Goal: Task Accomplishment & Management: Complete application form

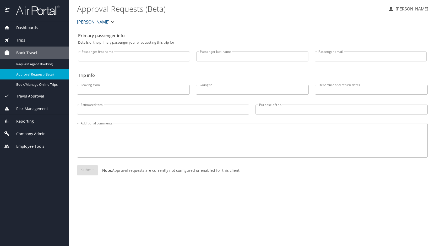
click at [24, 131] on span "Company Admin" at bounding box center [28, 134] width 36 height 6
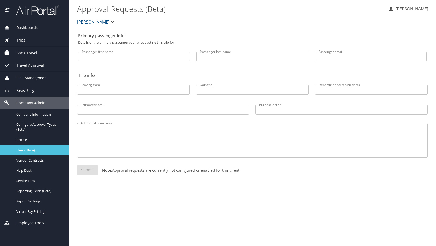
click at [31, 152] on span "Users (Beta)" at bounding box center [39, 150] width 46 height 5
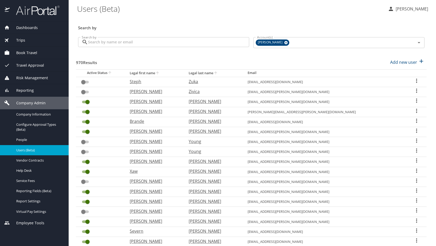
click at [107, 44] on input "Search by" at bounding box center [168, 42] width 161 height 10
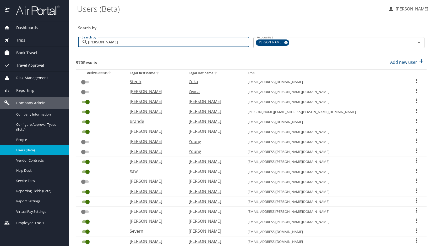
type input "[PERSON_NAME]"
checkbox input "true"
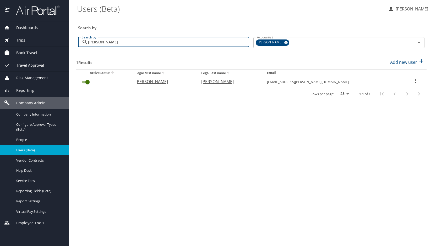
click at [163, 80] on p "[PERSON_NAME]" at bounding box center [162, 82] width 55 height 6
select select "US"
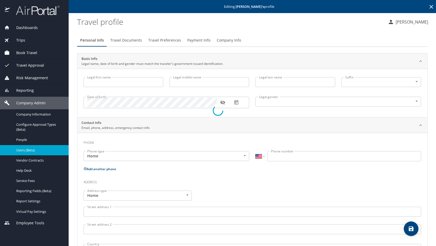
type input "[PERSON_NAME]"
type input "[DEMOGRAPHIC_DATA]"
type input "[PERSON_NAME]"
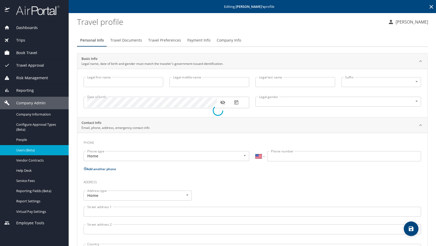
type input "[PHONE_NUMBER]"
select select "US"
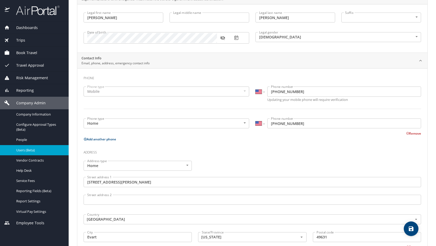
scroll to position [65, 0]
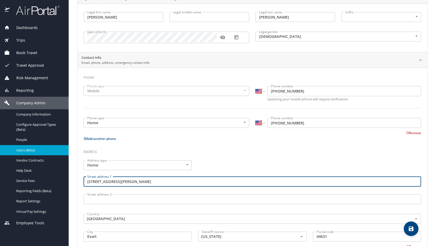
drag, startPoint x: 133, startPoint y: 182, endPoint x: 81, endPoint y: 180, distance: 52.2
click at [81, 180] on div "Street address [STREET_ADDRESS][PERSON_NAME]" at bounding box center [251, 183] width 343 height 18
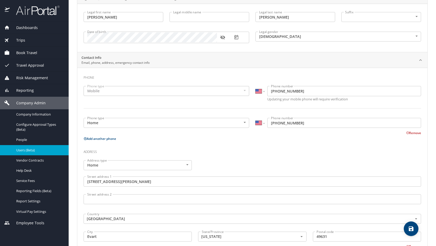
click at [137, 148] on h3 "Address" at bounding box center [251, 150] width 337 height 9
click at [70, 205] on main "Editing [PERSON_NAME] 's profile Travel profile [PERSON_NAME] Personal Info Tra…" at bounding box center [252, 123] width 367 height 246
click at [114, 124] on body "Dashboards AirPortal 360™ Manager My Travel Dashboard Trips Airtinerary® Lookup…" at bounding box center [218, 123] width 436 height 246
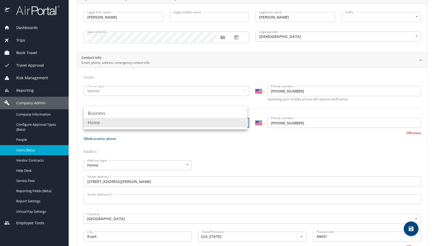
click at [216, 119] on li "Home" at bounding box center [165, 122] width 164 height 9
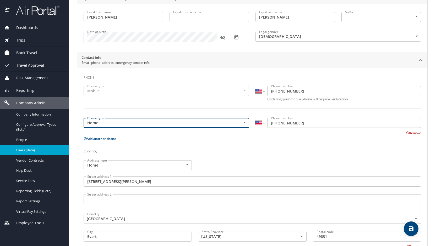
click at [249, 147] on h3 "Address" at bounding box center [251, 150] width 337 height 9
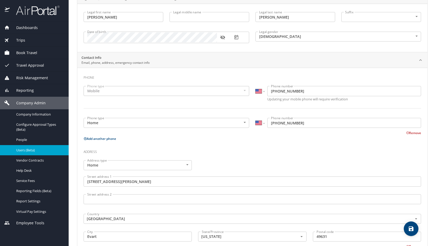
scroll to position [0, 0]
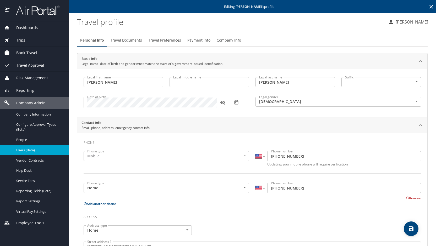
click at [205, 42] on span "Payment Info" at bounding box center [198, 40] width 23 height 7
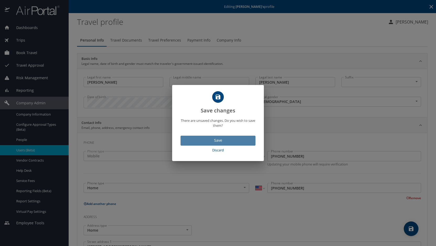
click at [233, 136] on button "Save" at bounding box center [217, 141] width 75 height 10
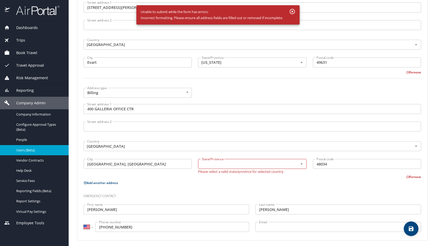
scroll to position [240, 0]
click at [219, 167] on div "State/Province" at bounding box center [252, 164] width 108 height 10
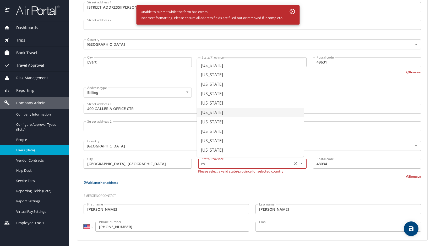
click at [217, 110] on li "[US_STATE]" at bounding box center [250, 112] width 107 height 9
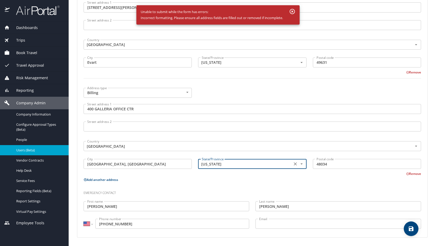
scroll to position [239, 0]
type input "[US_STATE]"
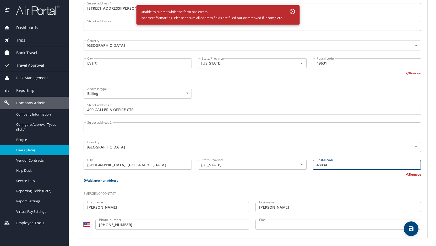
click at [408, 226] on button "save" at bounding box center [410, 229] width 15 height 15
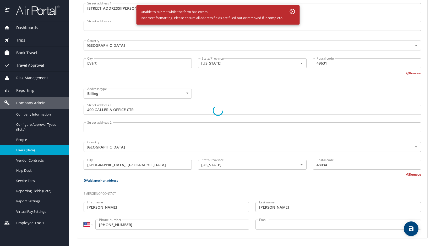
select select "US"
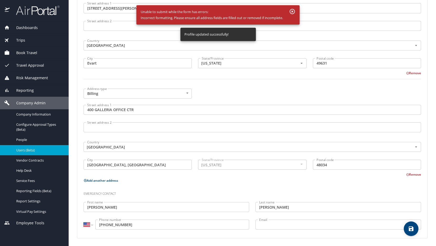
select select "US"
click at [294, 11] on icon "button" at bounding box center [292, 11] width 6 height 6
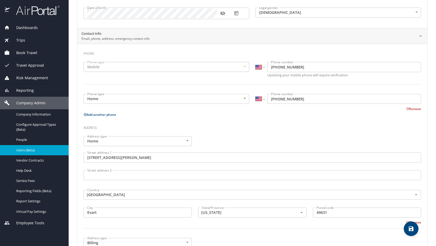
scroll to position [0, 0]
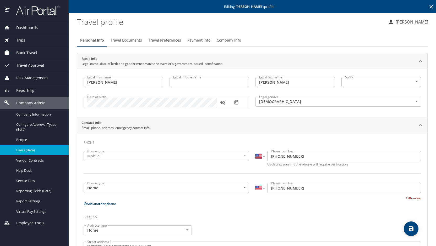
click at [193, 39] on span "Payment Info" at bounding box center [198, 40] width 23 height 7
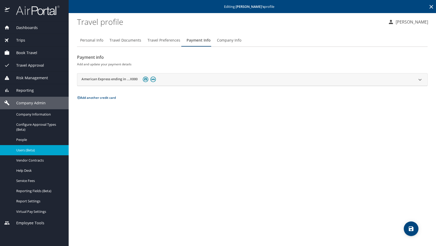
click at [420, 79] on icon at bounding box center [419, 80] width 3 height 2
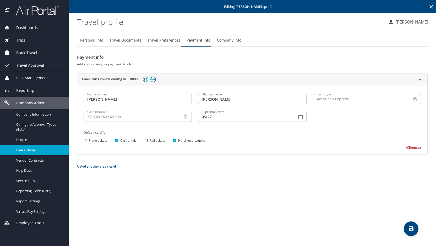
click at [94, 40] on span "Personal Info" at bounding box center [91, 40] width 23 height 7
select select "US"
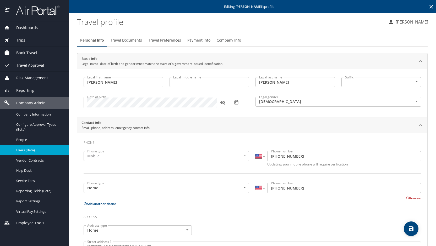
click at [142, 194] on div "Phone type Home Home Phone type" at bounding box center [166, 189] width 172 height 18
click at [42, 150] on span "Users (Beta)" at bounding box center [39, 150] width 46 height 5
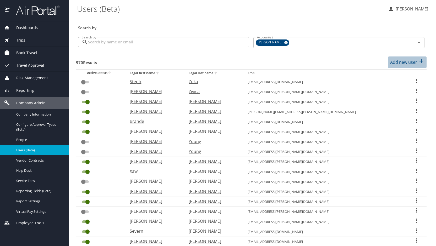
click at [393, 63] on p "Add new user" at bounding box center [403, 62] width 27 height 6
select select "US"
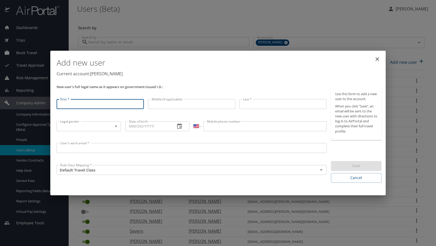
click at [161, 93] on div "New user's full legal name as it appears on government-issued I.D.:" at bounding box center [191, 90] width 274 height 14
click at [161, 93] on div "New user's full legal name as it appears on government-issued I.D.:" at bounding box center [191, 89] width 274 height 13
click at [152, 105] on input "Middle (if applicable)" at bounding box center [191, 104] width 87 height 10
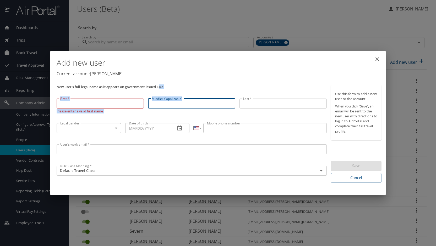
click at [79, 103] on input "First *" at bounding box center [100, 104] width 87 height 10
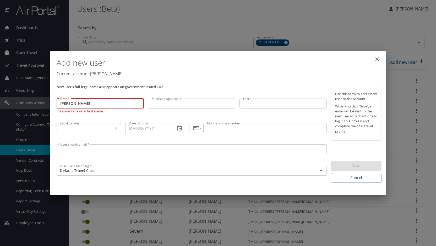
type input "[PERSON_NAME]"
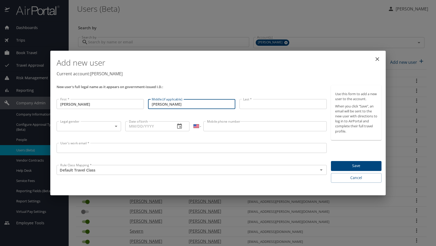
type input "[PERSON_NAME]"
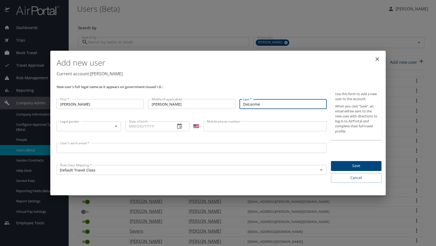
type input "DeLorme"
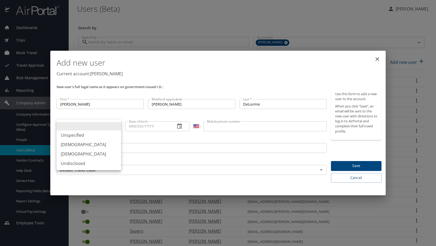
click at [114, 128] on body "Dashboards AirPortal 360™ Manager My Travel Dashboard Trips Airtinerary® Lookup…" at bounding box center [218, 123] width 436 height 246
click at [101, 152] on li "[DEMOGRAPHIC_DATA]" at bounding box center [89, 153] width 64 height 9
type input "[DEMOGRAPHIC_DATA]"
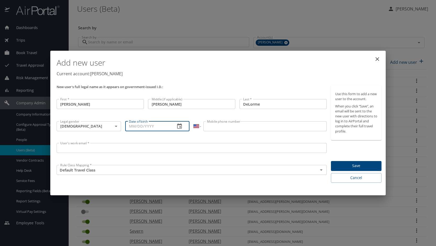
click at [156, 126] on input "Date of birth" at bounding box center [148, 126] width 46 height 10
type input "[DATE]"
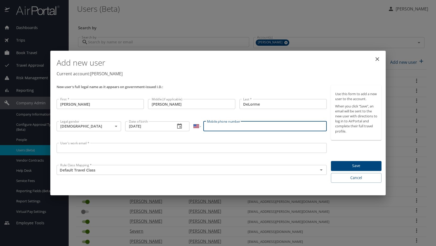
click at [216, 125] on input "Mobile phone number" at bounding box center [264, 126] width 123 height 10
type input "[PHONE_NUMBER]"
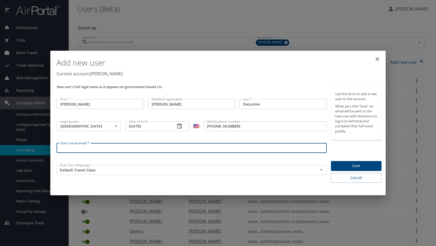
click at [136, 144] on input "User's work email *" at bounding box center [192, 148] width 270 height 10
type input "[EMAIL_ADDRESS][PERSON_NAME][DOMAIN_NAME]"
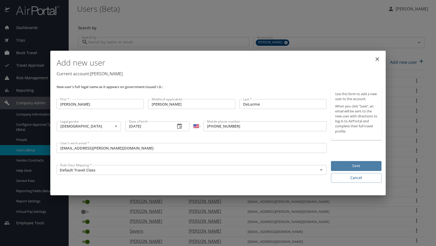
click at [368, 167] on span "Save" at bounding box center [356, 166] width 42 height 7
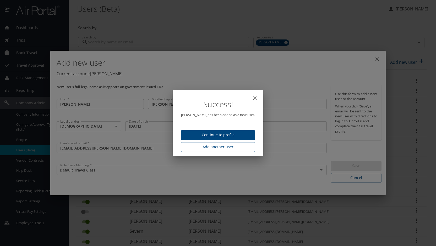
click at [232, 132] on span "Continue to profile" at bounding box center [217, 135] width 65 height 7
select select "US"
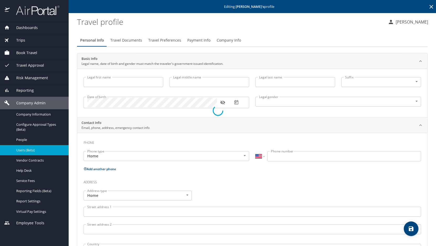
type input "[PERSON_NAME]"
type input "DeLorme"
type input "[DEMOGRAPHIC_DATA]"
select select "US"
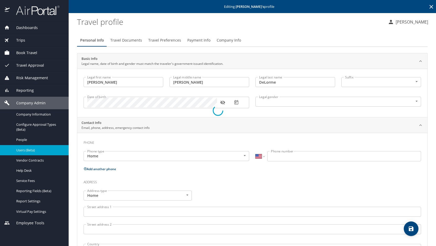
select select "US"
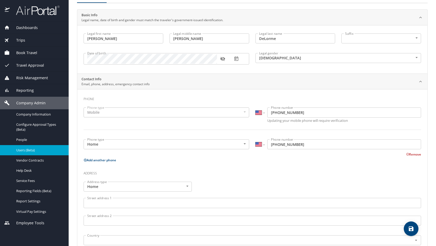
scroll to position [44, 0]
click at [141, 203] on input "Street address 1" at bounding box center [251, 203] width 337 height 10
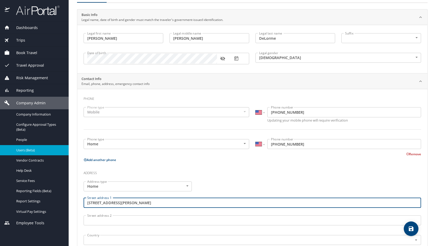
type input "[STREET_ADDRESS][PERSON_NAME]"
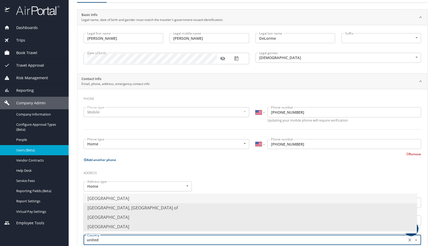
click at [141, 195] on li "[GEOGRAPHIC_DATA]" at bounding box center [249, 198] width 333 height 9
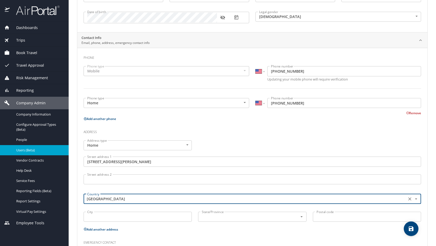
scroll to position [110, 0]
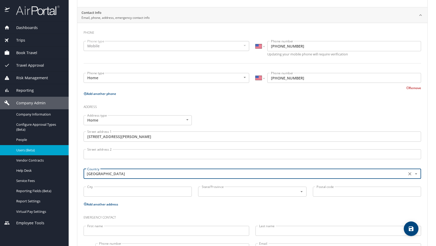
type input "[GEOGRAPHIC_DATA]"
click at [145, 195] on input "City" at bounding box center [137, 192] width 108 height 10
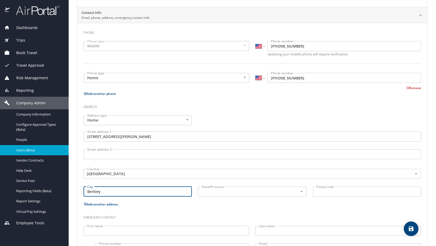
type input "Berkley"
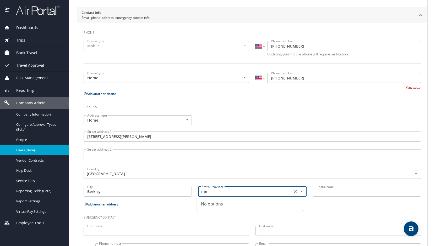
type input "m"
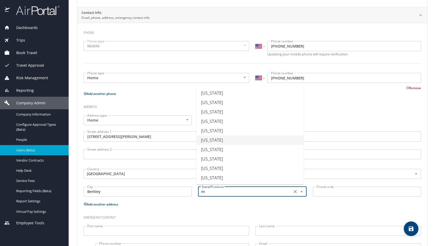
type input "[US_STATE]"
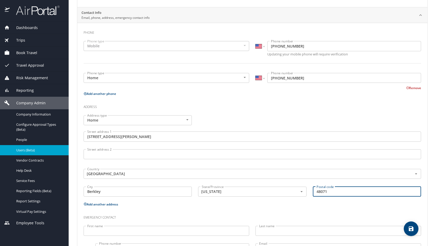
type input "48071"
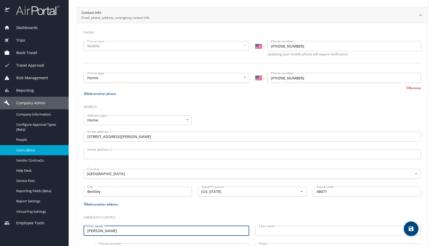
type input "[PERSON_NAME]"
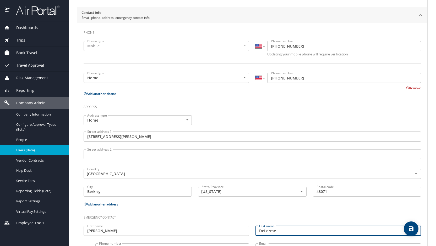
type input "DeLorme"
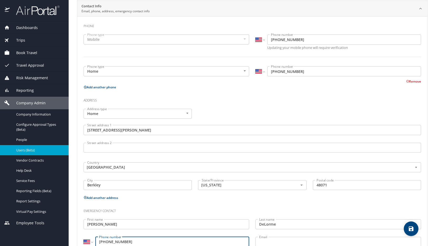
scroll to position [134, 0]
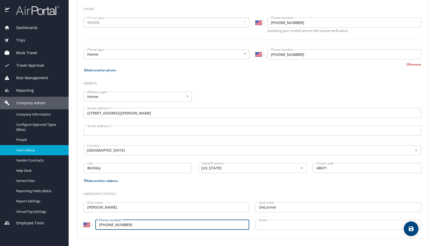
type input "[PHONE_NUMBER]"
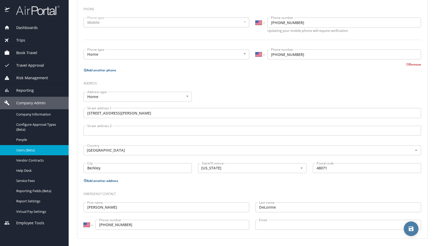
click at [413, 232] on icon "save" at bounding box center [411, 229] width 6 height 6
select select "US"
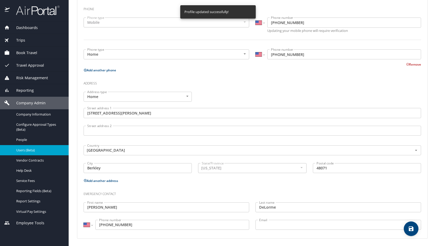
select select "US"
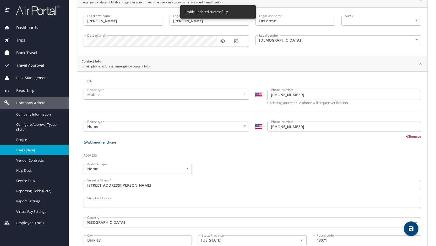
scroll to position [0, 0]
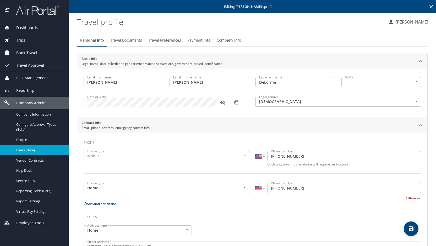
click at [154, 39] on span "Travel Preferences" at bounding box center [164, 40] width 33 height 7
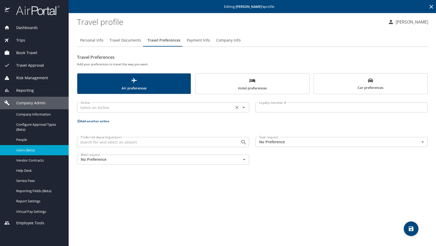
click at [123, 108] on input "text" at bounding box center [155, 107] width 153 height 7
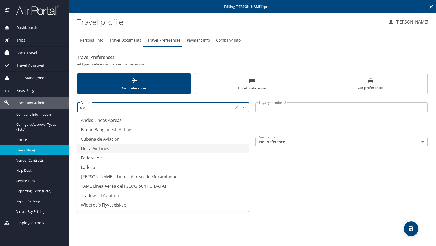
click at [105, 149] on li "Delta Air Lines" at bounding box center [163, 148] width 172 height 9
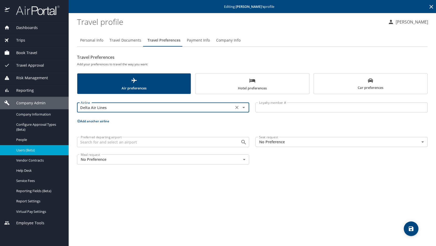
type input "Delta Air Lines"
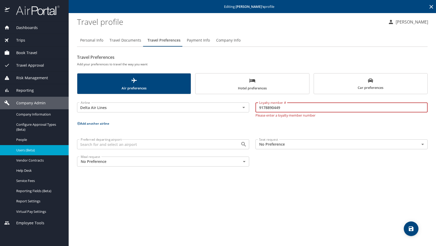
type input "9178890449"
click at [224, 141] on input "Preferred departing airport" at bounding box center [155, 144] width 153 height 7
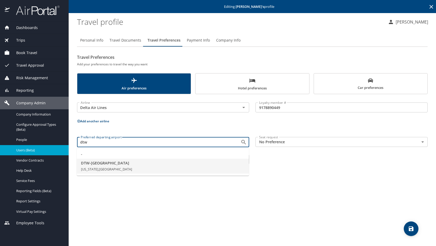
click at [105, 166] on span "DTW - [GEOGRAPHIC_DATA]" at bounding box center [163, 163] width 164 height 6
type input "DTW - [GEOGRAPHIC_DATA]"
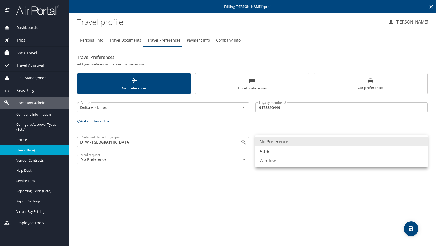
click at [421, 143] on body "Dashboards AirPortal 360™ Manager My Travel Dashboard Trips Airtinerary® Lookup…" at bounding box center [218, 123] width 436 height 246
click at [290, 160] on li "Window" at bounding box center [341, 160] width 172 height 9
type input "Window"
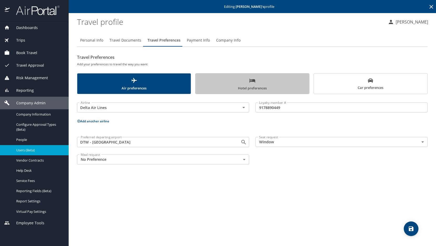
click at [256, 83] on span "Hotel preferences" at bounding box center [251, 84] width 107 height 14
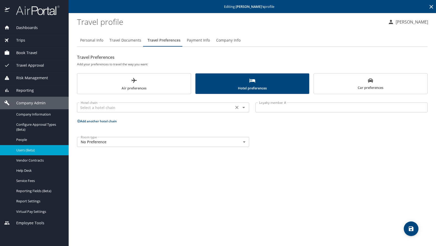
click at [163, 109] on input "text" at bounding box center [155, 107] width 153 height 7
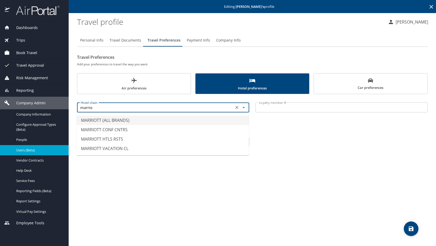
click at [152, 119] on li "MARRIOTT (ALL BRANDS)" at bounding box center [163, 120] width 172 height 9
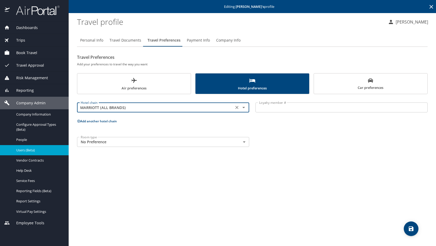
type input "MARRIOTT (ALL BRANDS)"
click at [268, 109] on input "Loyalty member #" at bounding box center [341, 108] width 172 height 10
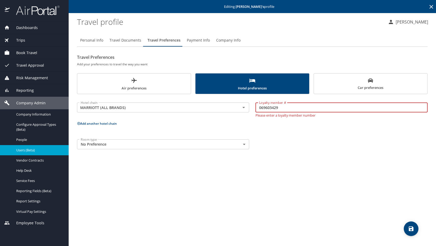
type input "069603429"
click at [242, 143] on body "Dashboards AirPortal 360™ Manager My Travel Dashboard Trips Airtinerary® Lookup…" at bounding box center [218, 123] width 436 height 246
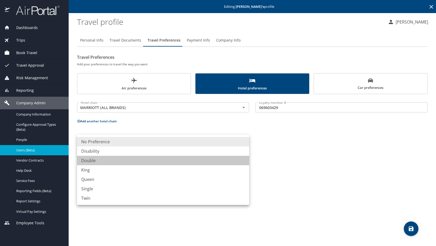
click at [113, 165] on li "Double" at bounding box center [163, 160] width 172 height 9
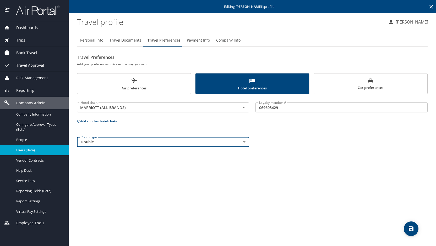
click at [244, 141] on body "Dashboards AirPortal 360™ Manager My Travel Dashboard Trips Airtinerary® Lookup…" at bounding box center [218, 123] width 436 height 246
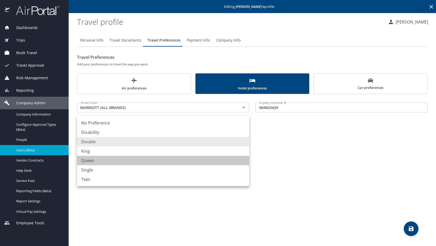
click at [213, 159] on li "Queen" at bounding box center [163, 160] width 172 height 9
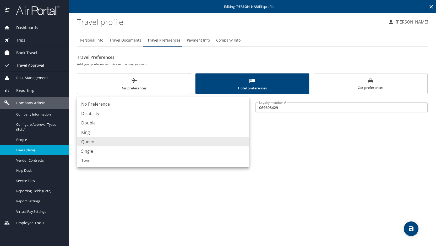
click at [244, 141] on body "Dashboards AirPortal 360™ Manager My Travel Dashboard Trips Airtinerary® Lookup…" at bounding box center [218, 123] width 436 height 246
click at [164, 133] on li "King" at bounding box center [163, 132] width 172 height 9
type input "King"
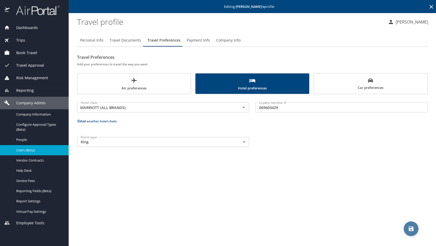
click at [407, 229] on span "save" at bounding box center [410, 229] width 15 height 6
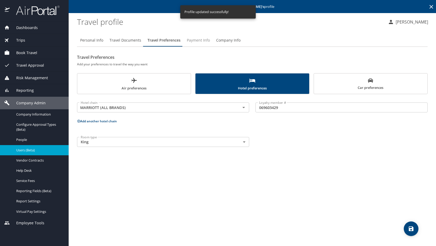
click at [196, 41] on span "Payment Info" at bounding box center [198, 40] width 23 height 7
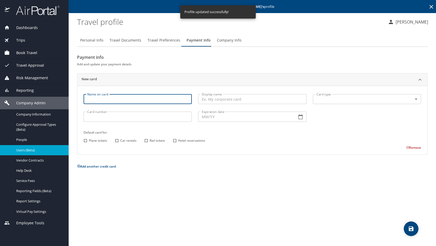
click at [106, 98] on input "Name on card" at bounding box center [137, 99] width 108 height 10
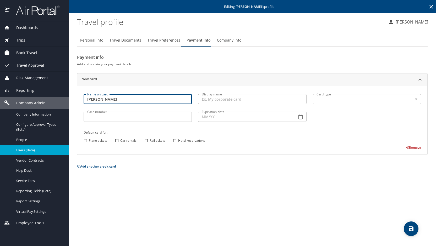
type input "[PERSON_NAME]"
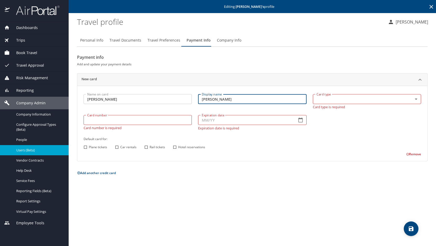
type input "[PERSON_NAME]"
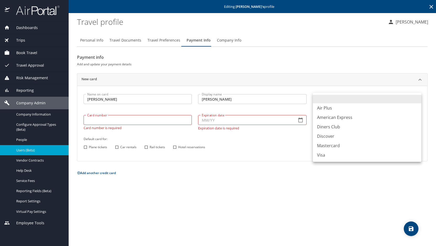
click at [418, 99] on body "Dashboards AirPortal 360™ Manager My Travel Dashboard Trips Airtinerary® Lookup…" at bounding box center [218, 123] width 436 height 246
click at [324, 156] on li "Visa" at bounding box center [367, 155] width 108 height 9
type input "VI"
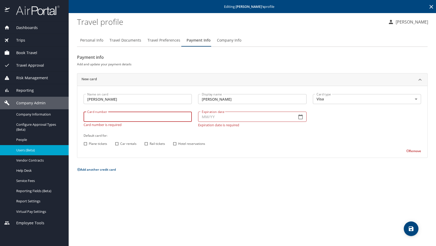
click at [137, 122] on div "Card number Card number Card number is required" at bounding box center [137, 119] width 114 height 21
type input "[CREDIT_CARD_NUMBER]"
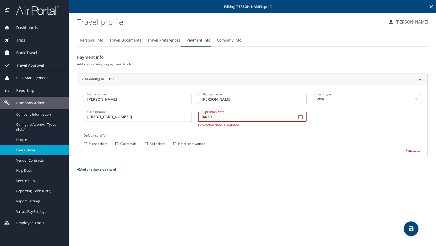
type input "04/30"
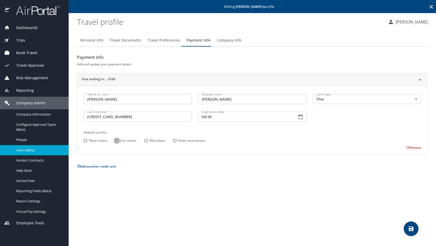
click at [117, 143] on input "Car rentals" at bounding box center [116, 140] width 7 height 7
checkbox input "true"
click at [175, 142] on input "Hotel reservations" at bounding box center [174, 140] width 7 height 7
checkbox input "true"
click at [413, 233] on button "save" at bounding box center [410, 229] width 15 height 15
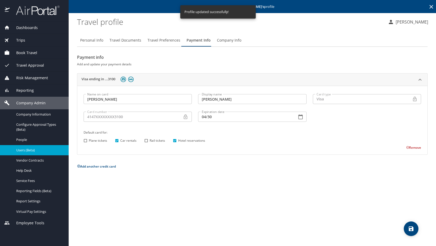
click at [416, 24] on p "[PERSON_NAME]" at bounding box center [411, 22] width 34 height 6
click at [404, 71] on li "Sign out" at bounding box center [405, 71] width 53 height 9
